Goal: Task Accomplishment & Management: Complete application form

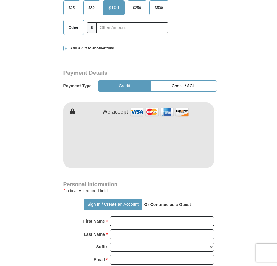
scroll to position [361, 0]
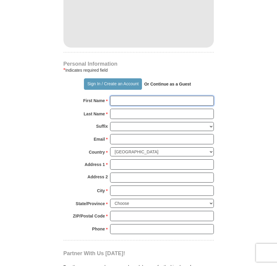
click at [125, 96] on input "First Name *" at bounding box center [162, 101] width 104 height 10
type input "[PERSON_NAME]"
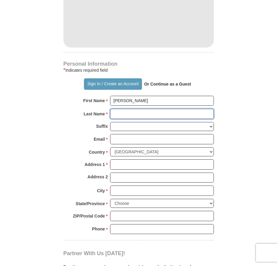
click at [129, 109] on input "Last Name *" at bounding box center [162, 114] width 104 height 10
type input "ROSECRANTS"
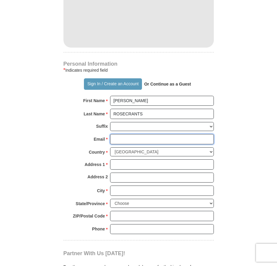
click at [116, 134] on input "Email *" at bounding box center [162, 139] width 104 height 10
type input "[EMAIL_ADDRESS][DOMAIN_NAME]"
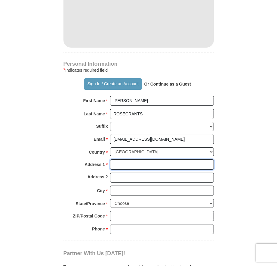
type input "848 MENTMORE CIRCLE"
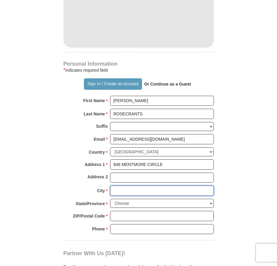
type input "Deltona"
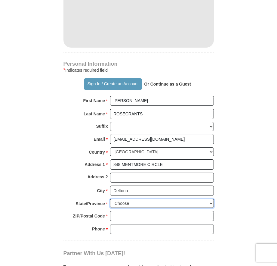
select select "FL"
type input "32738"
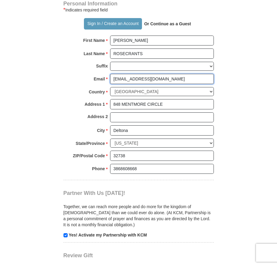
scroll to position [451, 0]
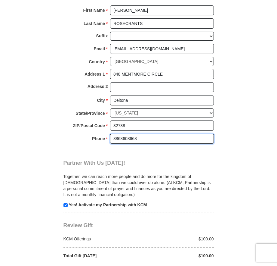
drag, startPoint x: 142, startPoint y: 124, endPoint x: 122, endPoint y: 130, distance: 20.3
click at [121, 134] on input "3868608668" at bounding box center [162, 139] width 104 height 10
type input "3862595131"
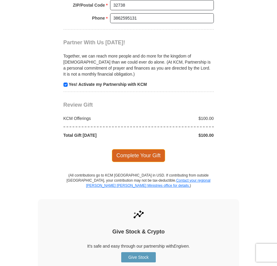
click at [148, 149] on span "Complete Your Gift" at bounding box center [138, 155] width 53 height 13
